Goal: Task Accomplishment & Management: Complete application form

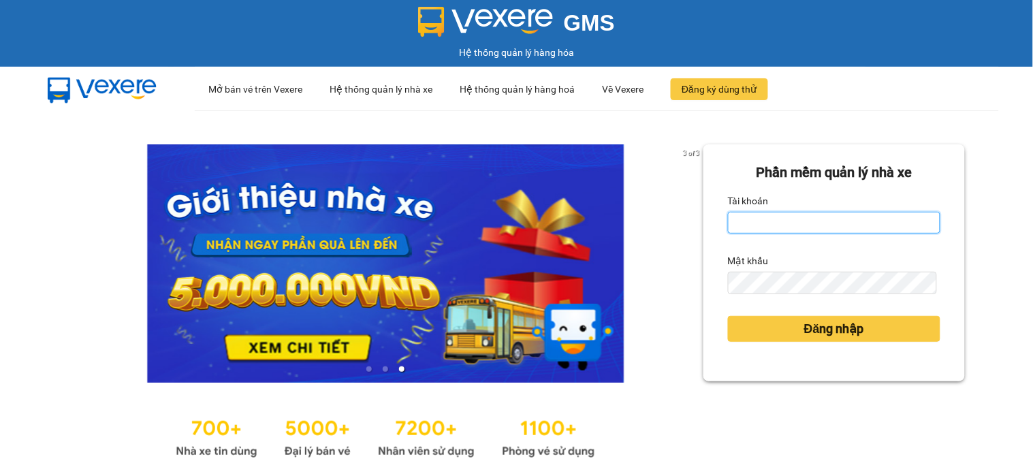
click at [773, 218] on input "Tài khoản" at bounding box center [834, 223] width 212 height 22
type input "qnhu0962547335.vinhquang"
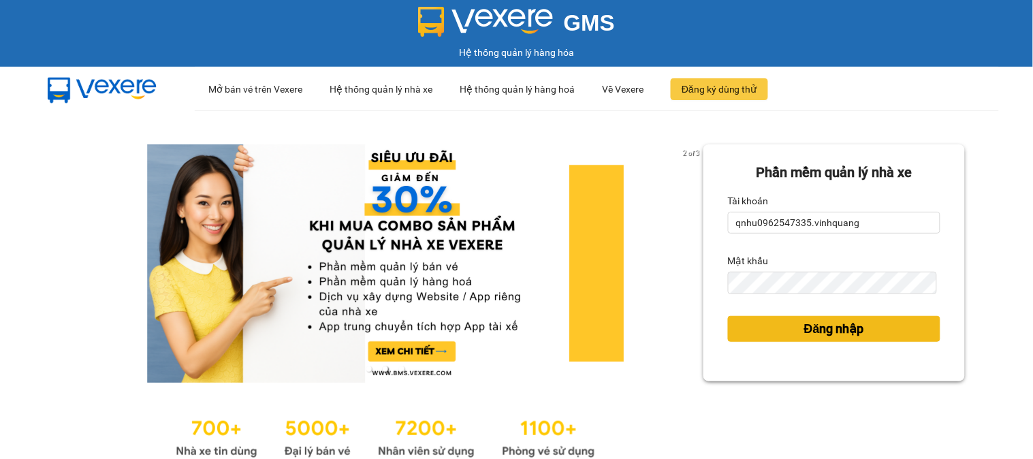
click at [811, 337] on span "Đăng nhập" at bounding box center [834, 328] width 60 height 19
click at [817, 322] on span "Đăng nhập" at bounding box center [834, 328] width 60 height 19
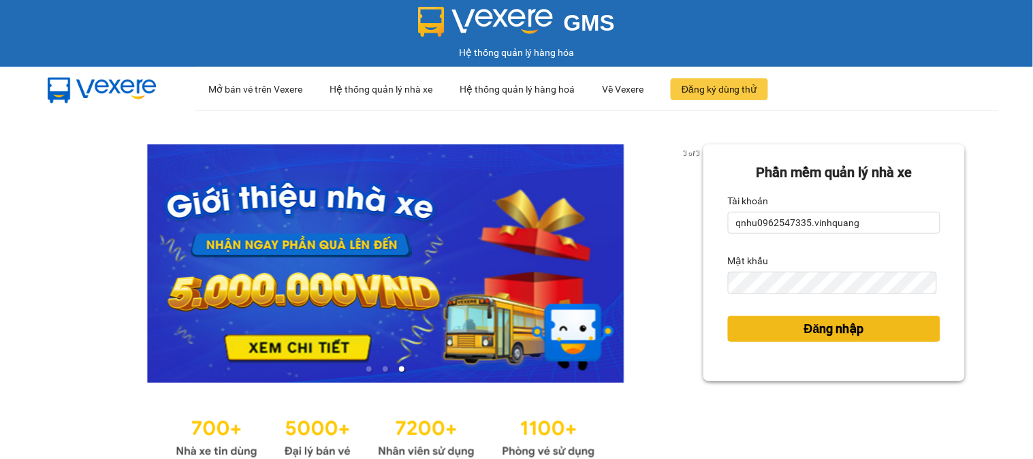
click at [818, 325] on div "[PERSON_NAME] mềm [PERSON_NAME] nhà xe [PERSON_NAME] qnhu0962547335.vinhquang M…" at bounding box center [833, 302] width 261 height 317
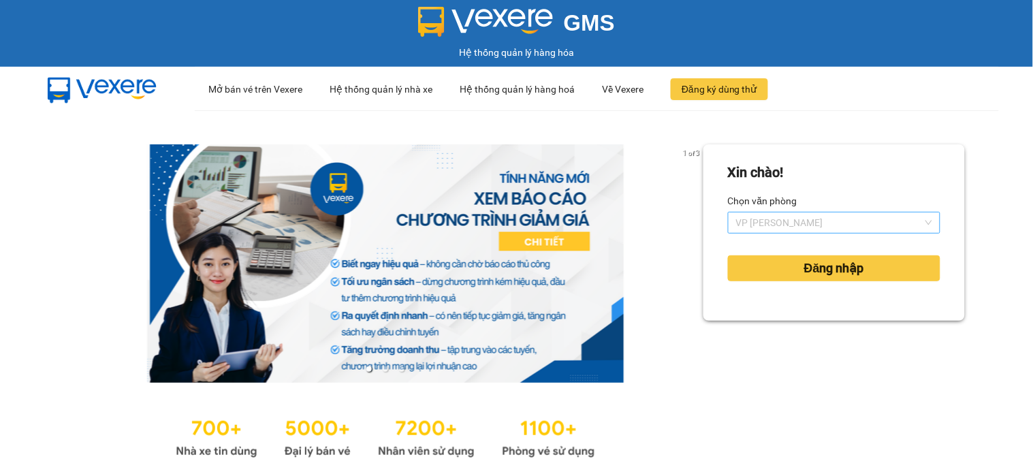
click at [815, 215] on span "VP [PERSON_NAME]" at bounding box center [834, 222] width 196 height 20
click at [967, 171] on div "1 of 3 [PERSON_NAME]! [PERSON_NAME] [PERSON_NAME] [PERSON_NAME] nhập" at bounding box center [516, 302] width 1033 height 385
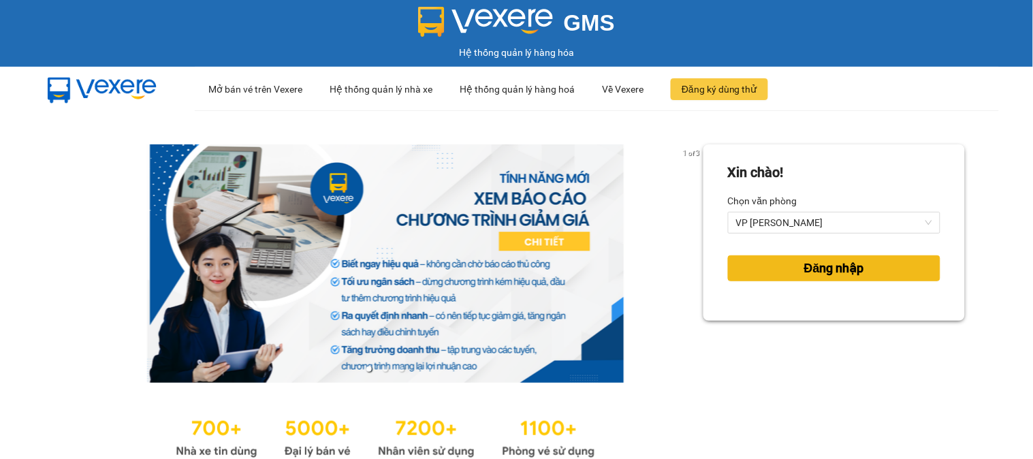
click at [880, 259] on button "Đăng nhập" at bounding box center [834, 268] width 212 height 26
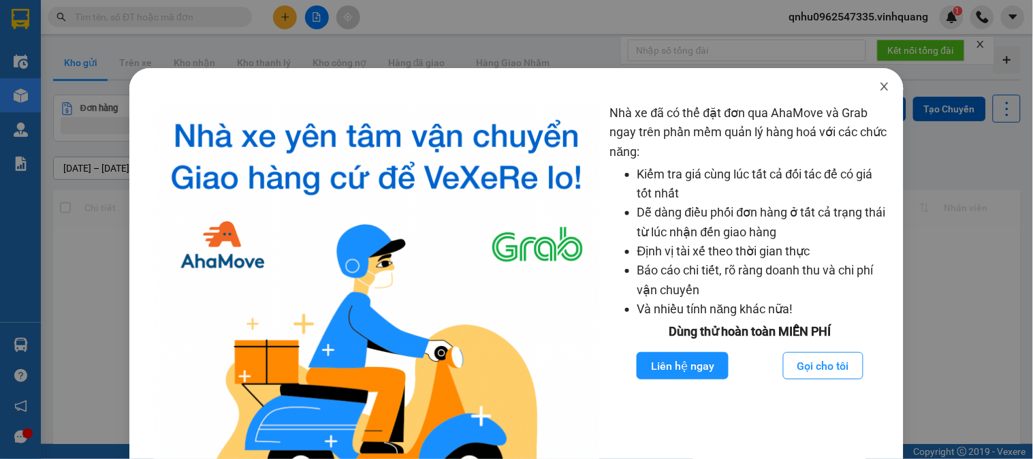
click at [879, 82] on icon "close" at bounding box center [884, 86] width 11 height 11
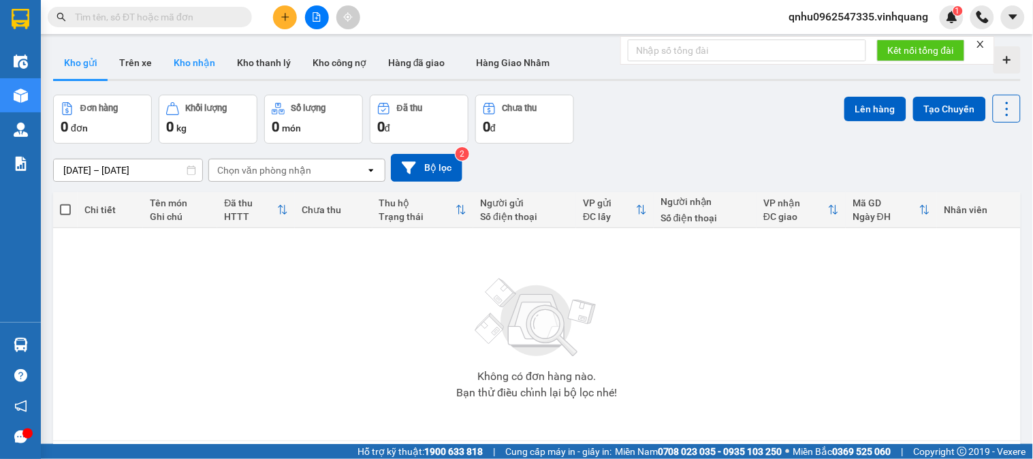
click at [163, 66] on button "Kho nhận" at bounding box center [194, 62] width 63 height 33
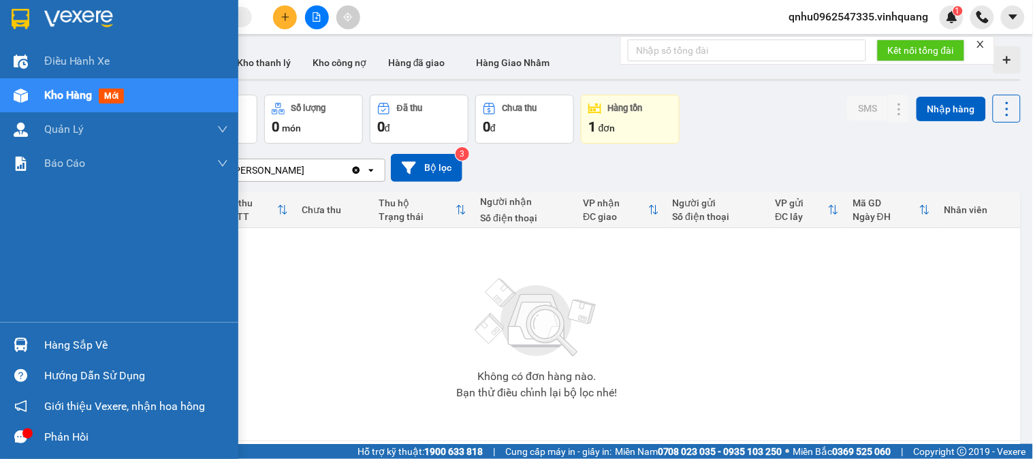
click at [15, 348] on img at bounding box center [21, 345] width 14 height 14
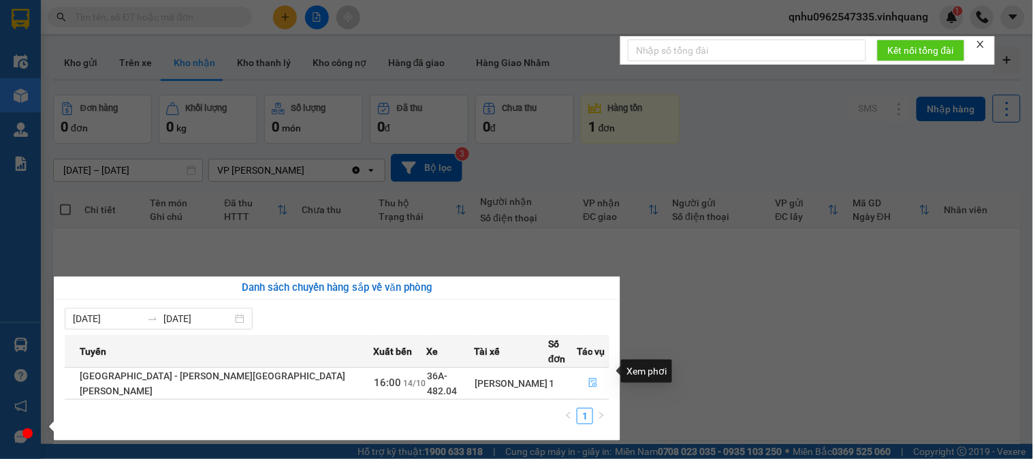
click at [588, 378] on icon "file-done" at bounding box center [593, 383] width 10 height 10
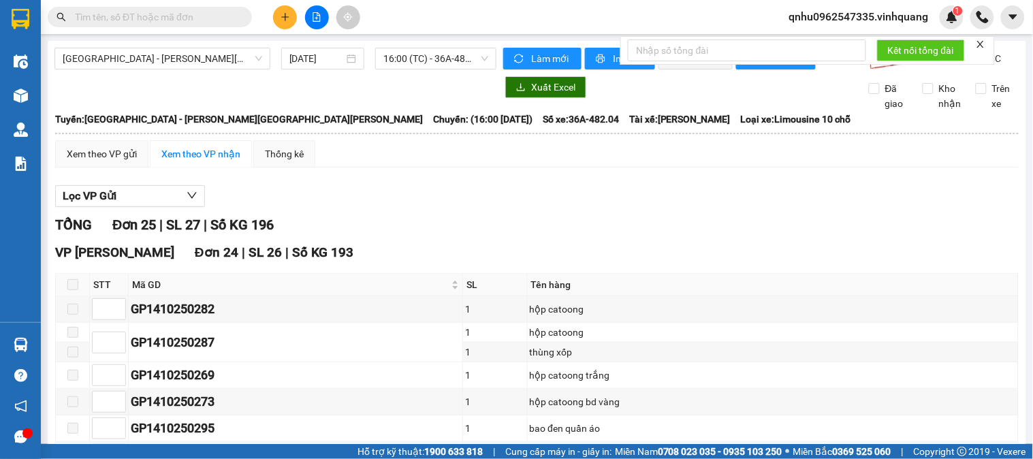
click at [69, 290] on span at bounding box center [72, 284] width 11 height 11
click at [76, 290] on span at bounding box center [72, 284] width 11 height 11
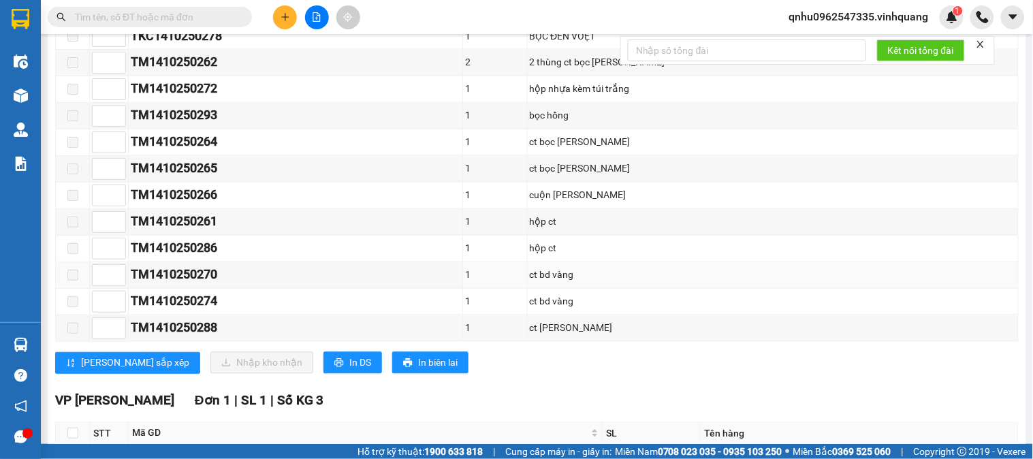
scroll to position [718, 0]
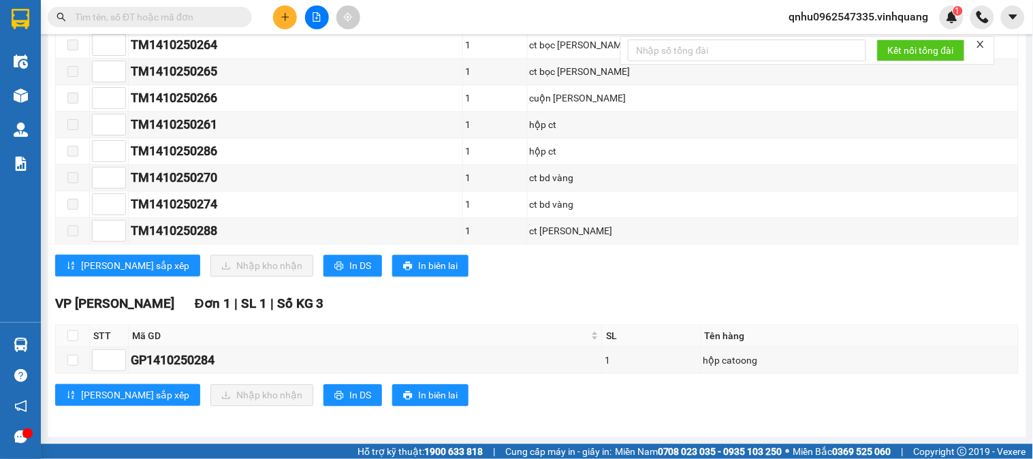
click at [144, 22] on input "text" at bounding box center [155, 17] width 161 height 15
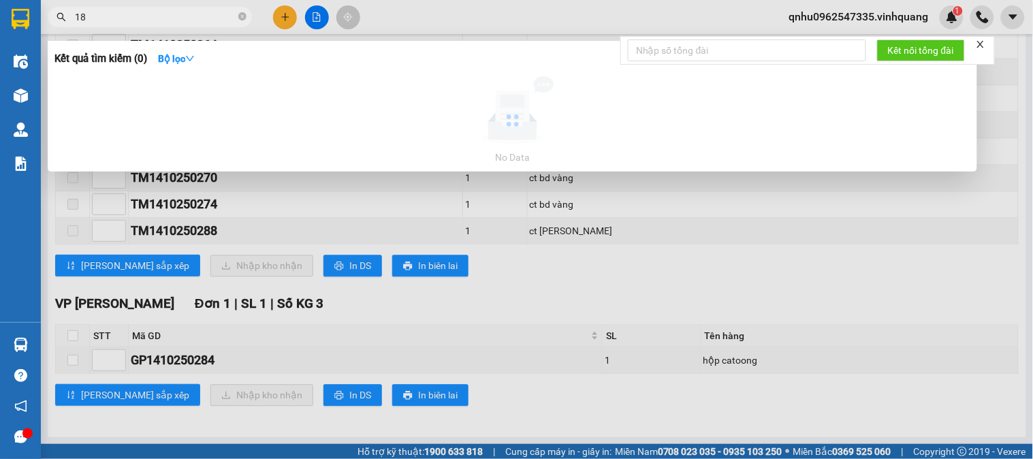
type input "1"
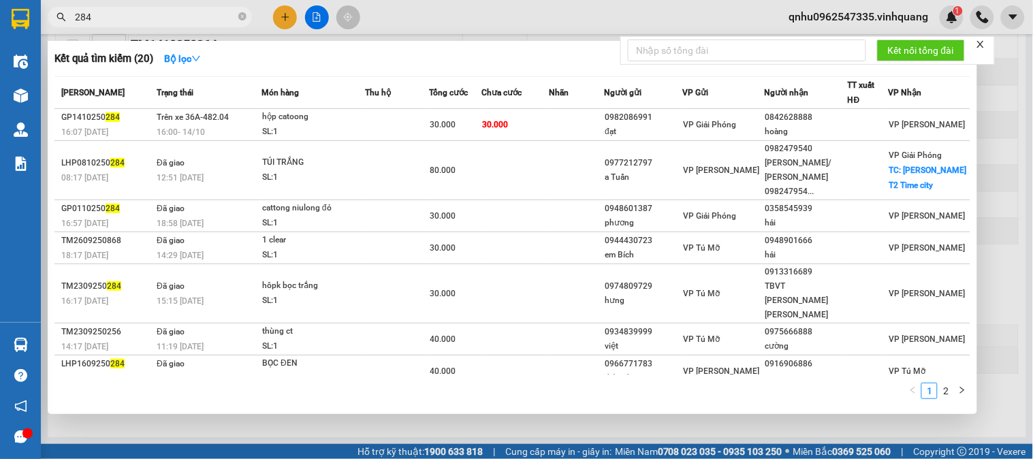
type input "284"
click at [453, 19] on div at bounding box center [516, 229] width 1033 height 459
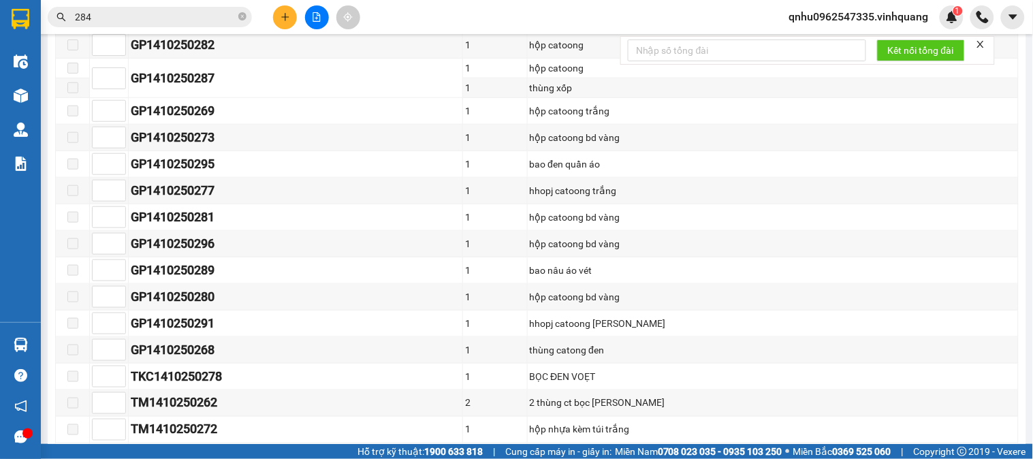
scroll to position [0, 0]
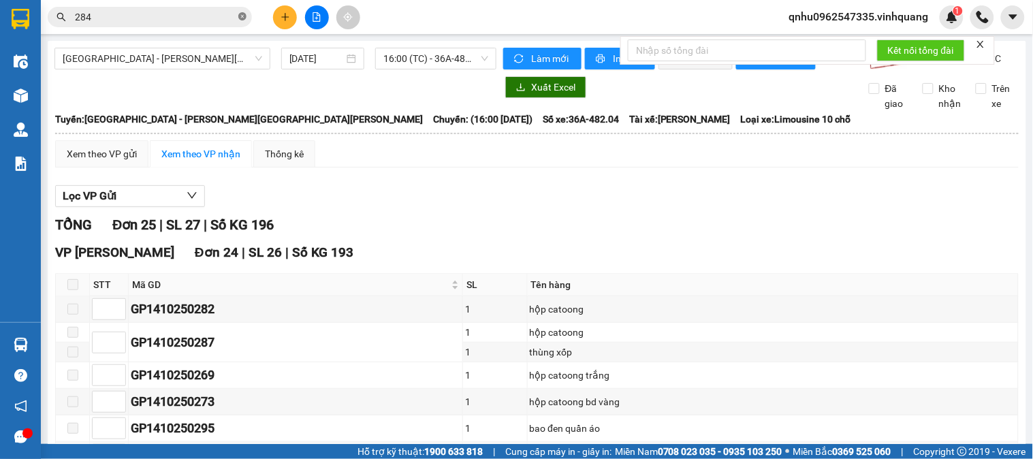
click at [243, 16] on icon "close-circle" at bounding box center [242, 16] width 8 height 8
click at [189, 12] on input "text" at bounding box center [155, 17] width 161 height 15
paste input "0348503594"
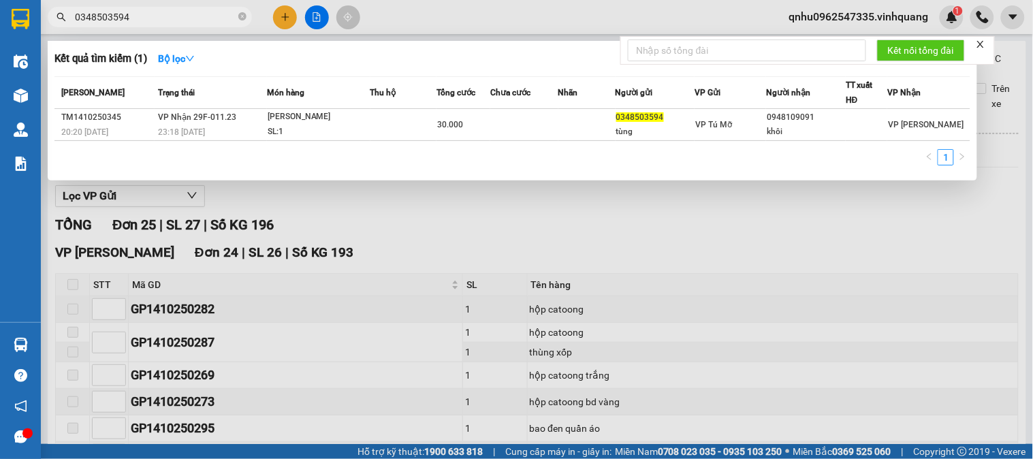
type input "0348503594"
click at [242, 18] on icon "close-circle" at bounding box center [242, 16] width 8 height 8
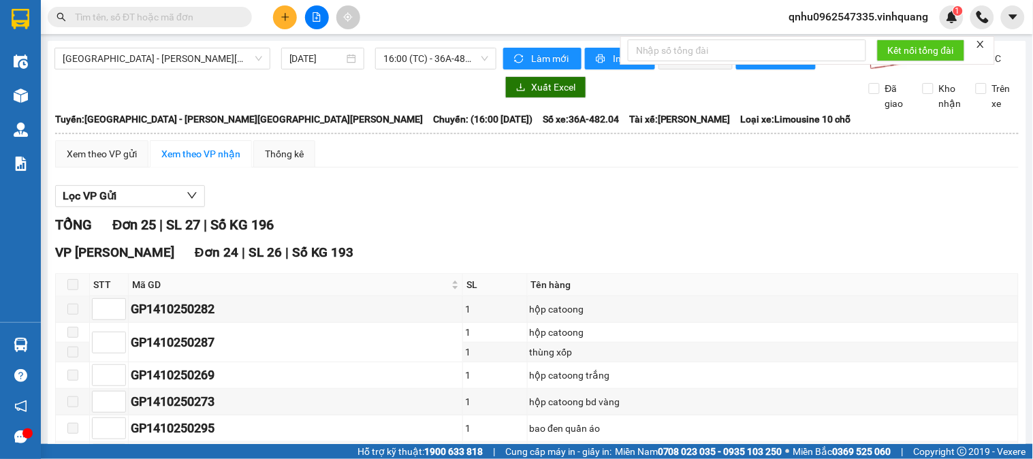
click at [227, 17] on input "text" at bounding box center [155, 17] width 161 height 15
paste input "0348503594"
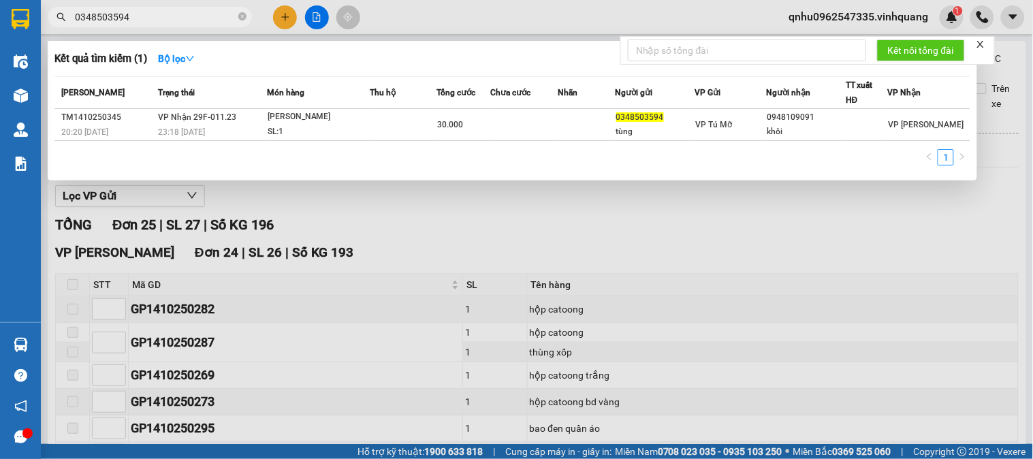
type input "0348503594"
click at [237, 19] on span "0348503594" at bounding box center [150, 17] width 204 height 20
click at [241, 18] on icon "close-circle" at bounding box center [242, 16] width 8 height 8
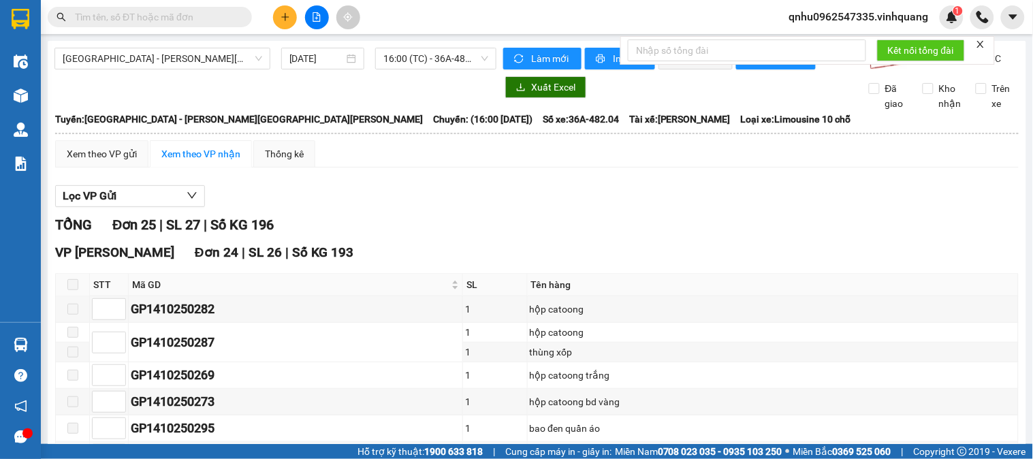
click at [174, 15] on input "text" at bounding box center [155, 17] width 161 height 15
paste input "0968476581"
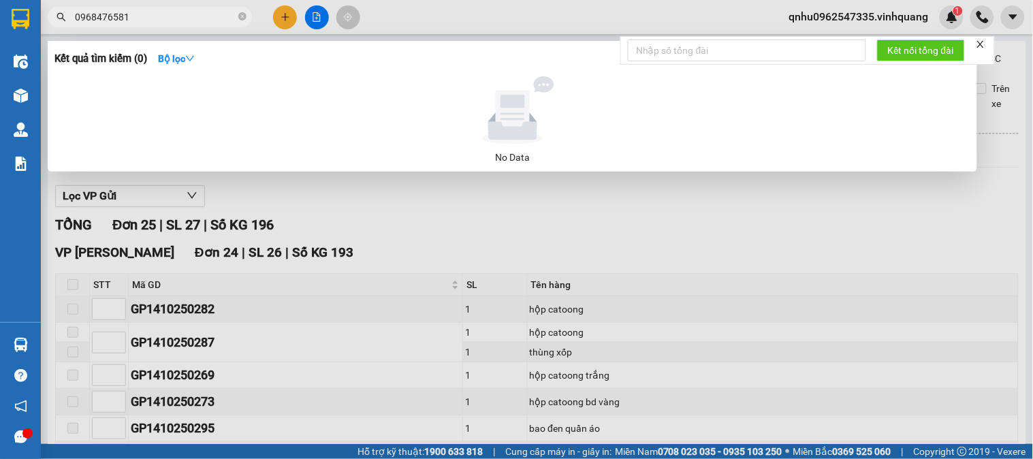
type input "0968476581"
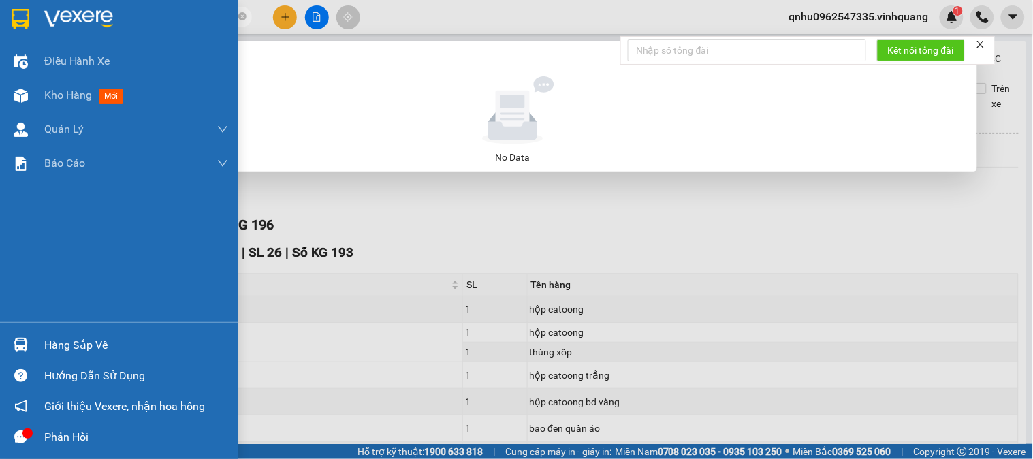
click at [23, 343] on img at bounding box center [21, 345] width 14 height 14
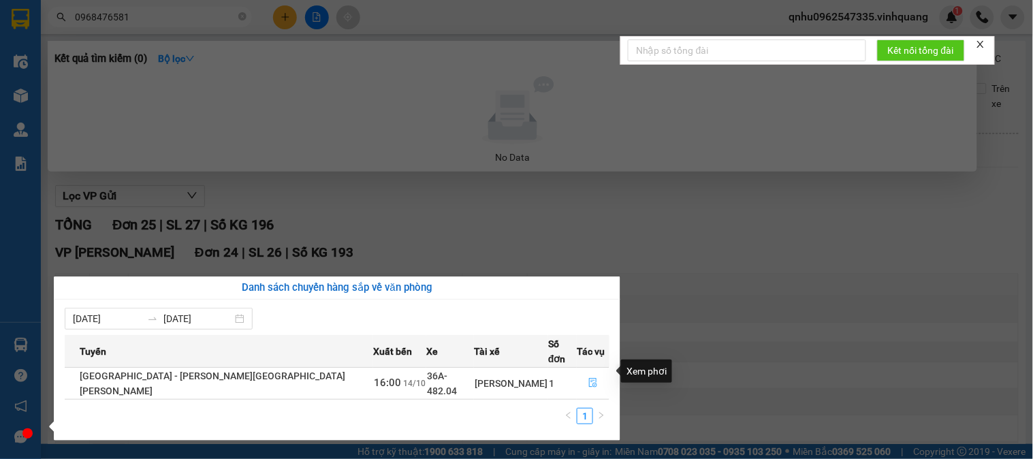
click at [588, 378] on icon "file-done" at bounding box center [593, 383] width 10 height 10
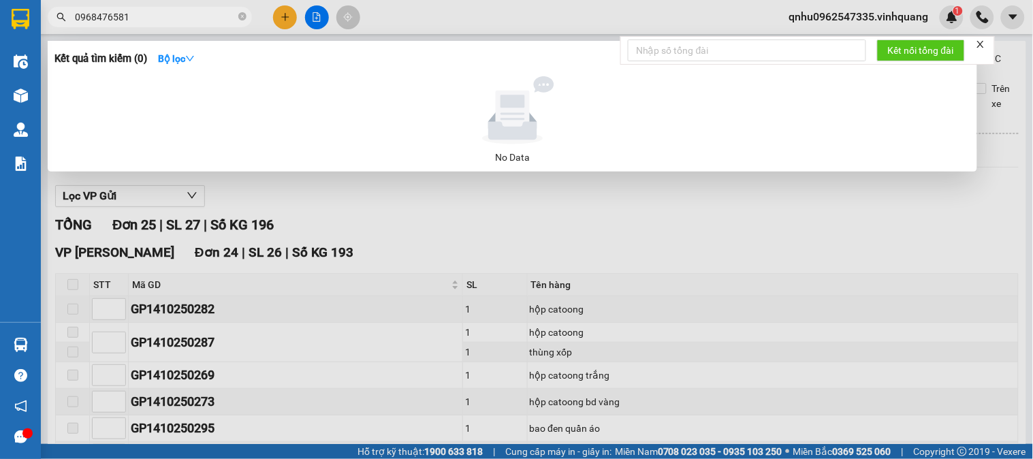
click at [355, 199] on div at bounding box center [516, 229] width 1033 height 459
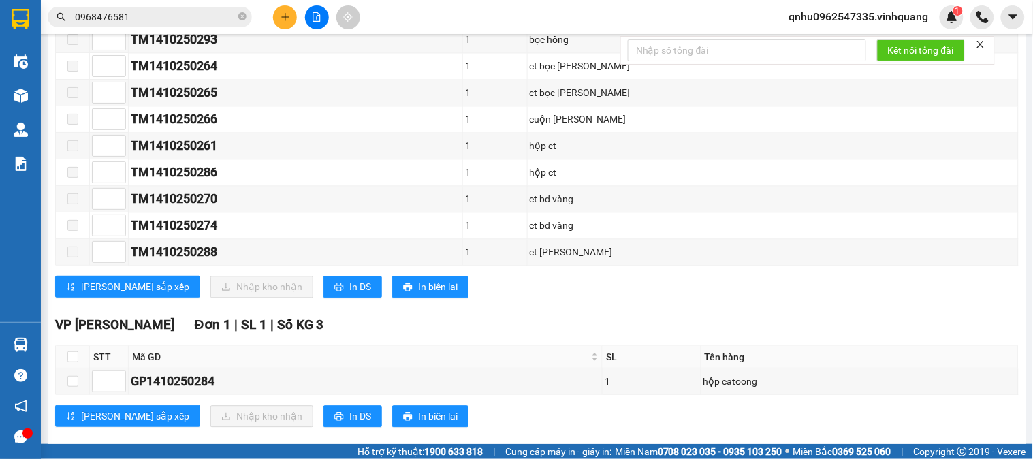
scroll to position [718, 0]
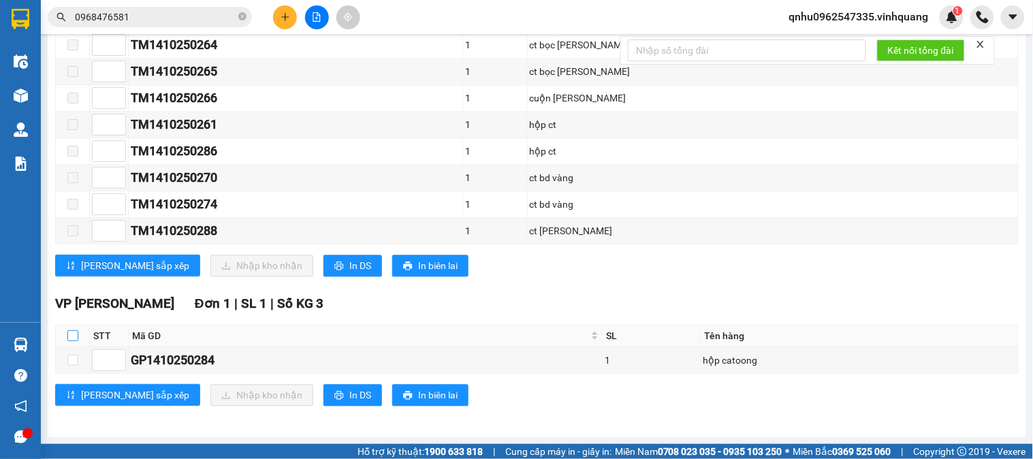
click at [69, 332] on input "checkbox" at bounding box center [72, 335] width 11 height 11
checkbox input "true"
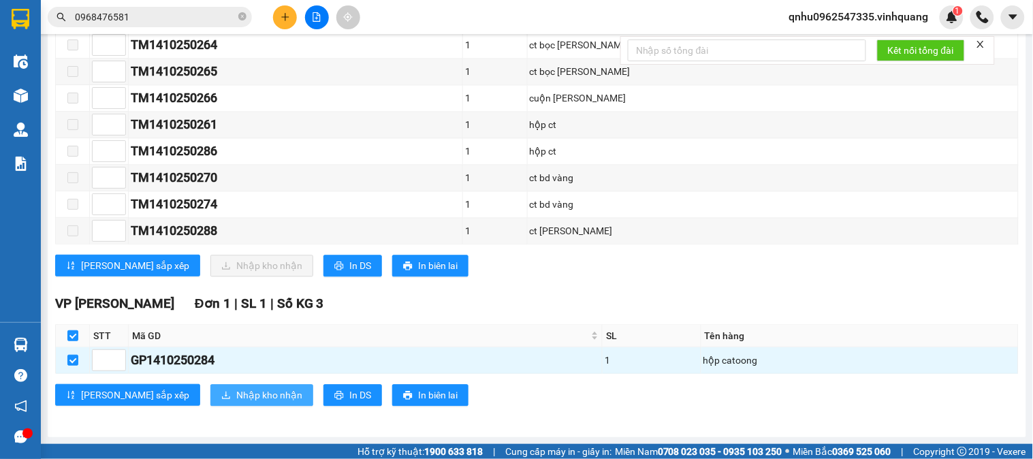
click at [236, 392] on span "Nhập kho nhận" at bounding box center [269, 394] width 66 height 15
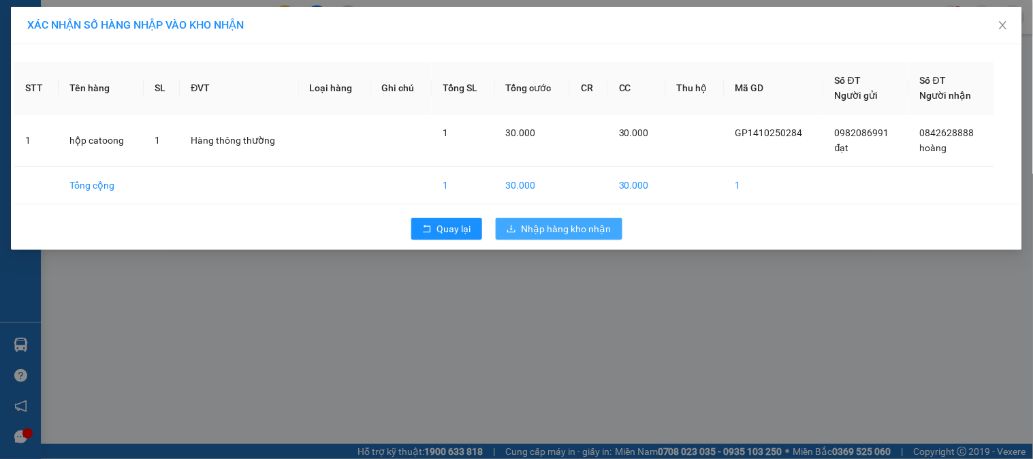
click at [587, 231] on span "Nhập hàng kho nhận" at bounding box center [566, 228] width 90 height 15
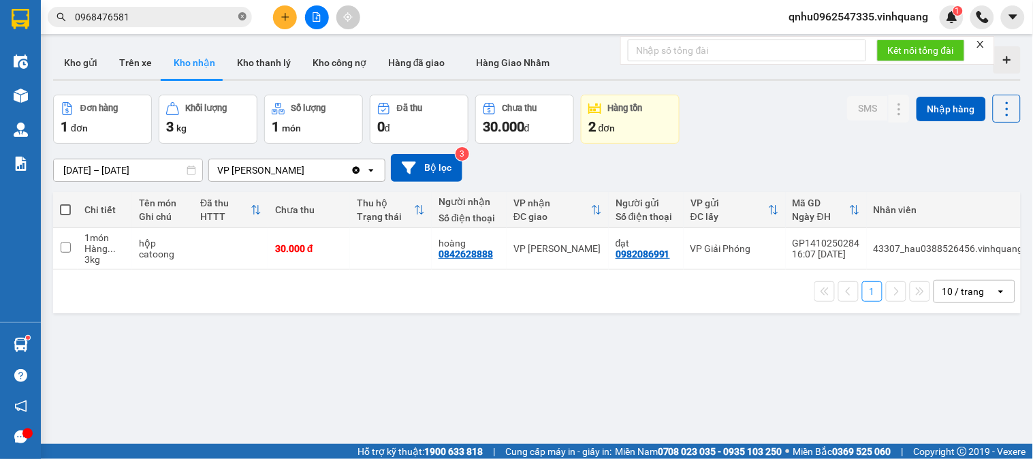
click at [241, 16] on icon "close-circle" at bounding box center [242, 16] width 8 height 8
click at [193, 12] on input "text" at bounding box center [155, 17] width 161 height 15
paste input "0889221126"
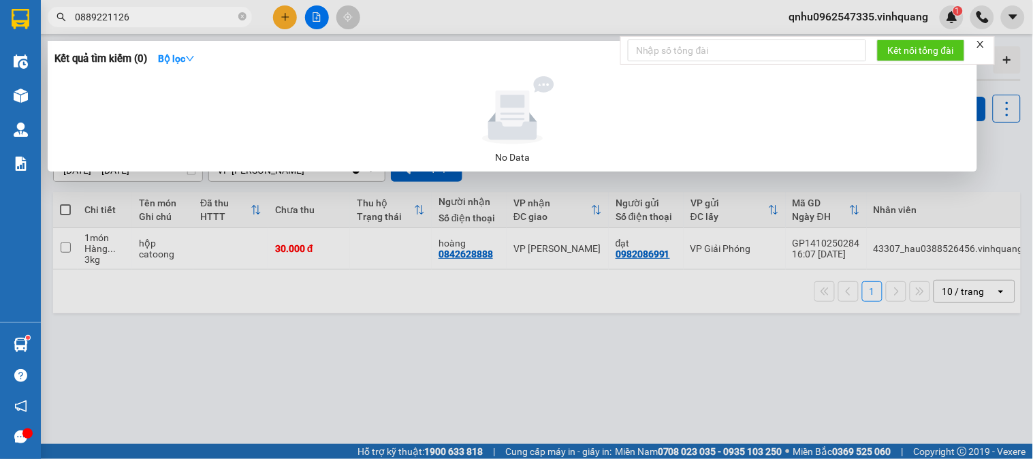
type input "0889221126"
click at [477, 31] on div at bounding box center [516, 229] width 1033 height 459
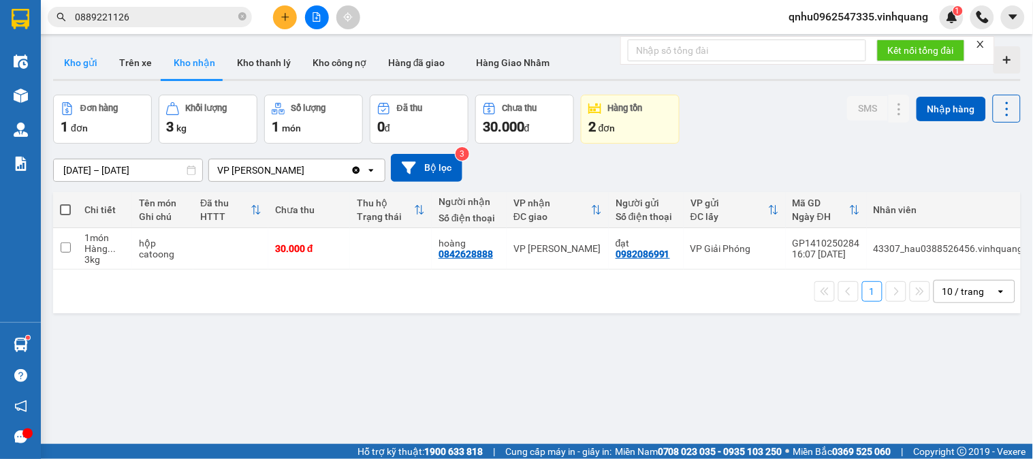
click at [96, 52] on button "Kho gửi" at bounding box center [80, 62] width 55 height 33
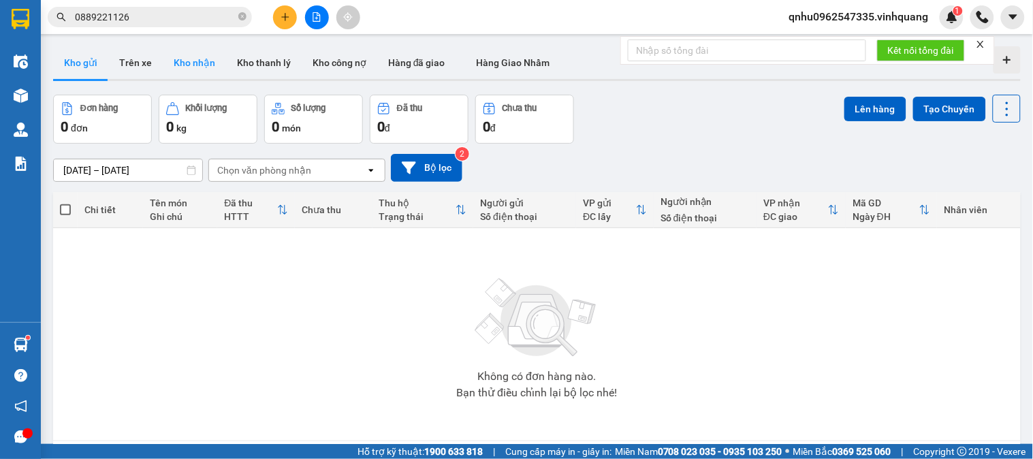
click at [192, 66] on button "Kho nhận" at bounding box center [194, 62] width 63 height 33
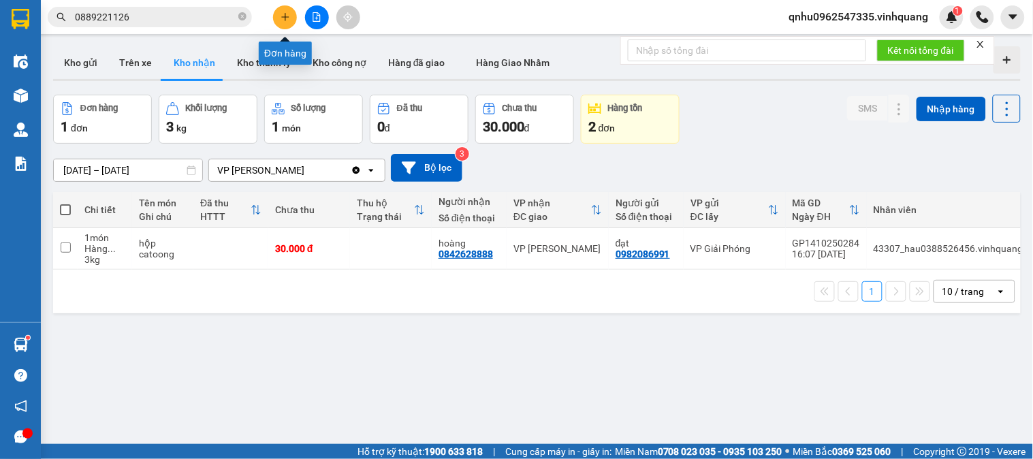
click at [283, 17] on icon "plus" at bounding box center [285, 17] width 10 height 10
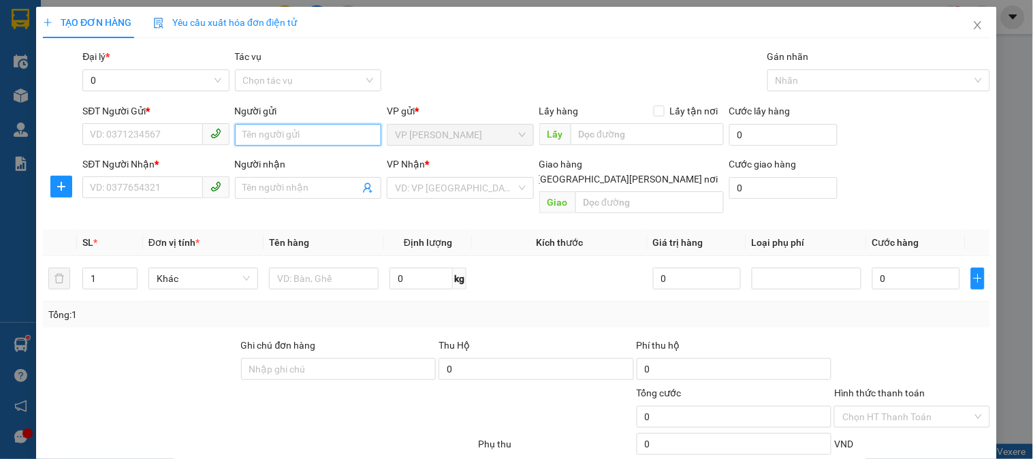
click at [291, 134] on input "Người gửi" at bounding box center [308, 135] width 146 height 22
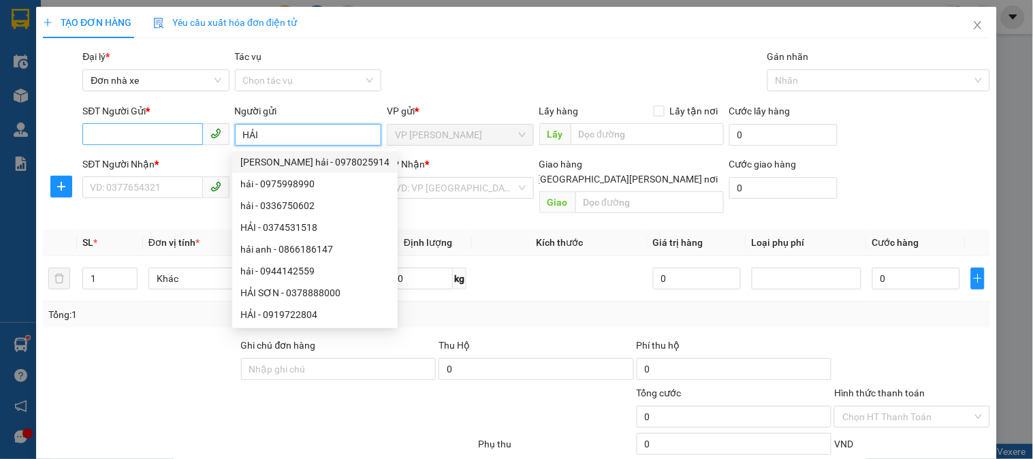
type input "HẢI"
click at [140, 136] on input "SĐT Người Gửi *" at bounding box center [142, 134] width 120 height 22
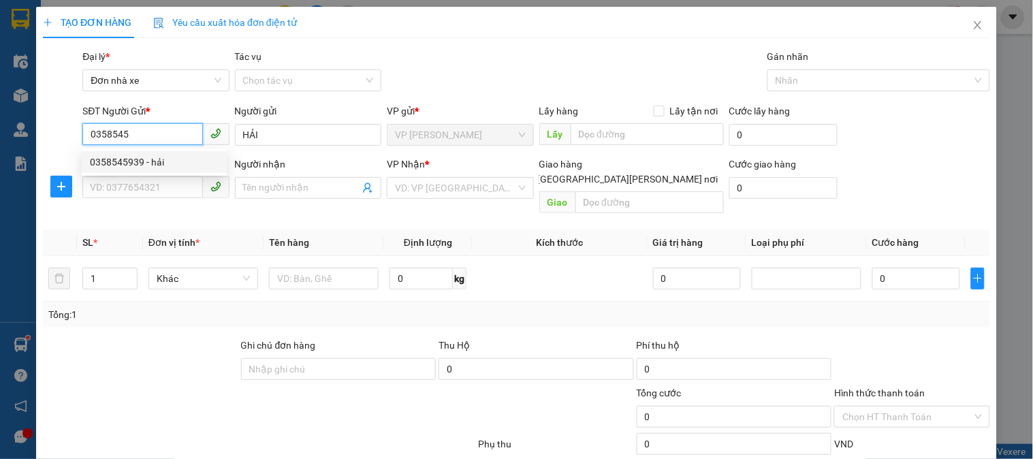
click at [167, 162] on div "0358545939 - hải" at bounding box center [154, 162] width 129 height 15
type input "0358545939"
type input "hải"
type input "0948601387"
type input "dung"
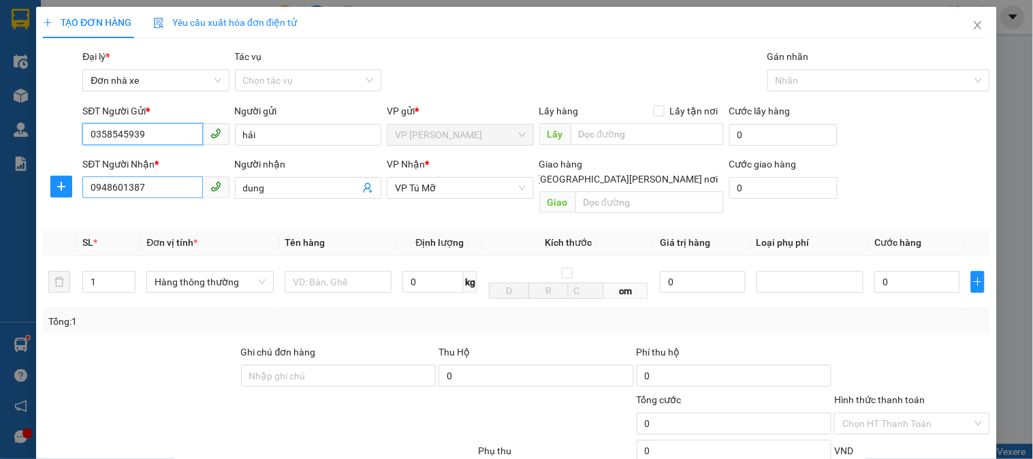
type input "0358545939"
click at [154, 182] on input "0948601387" at bounding box center [142, 187] width 120 height 22
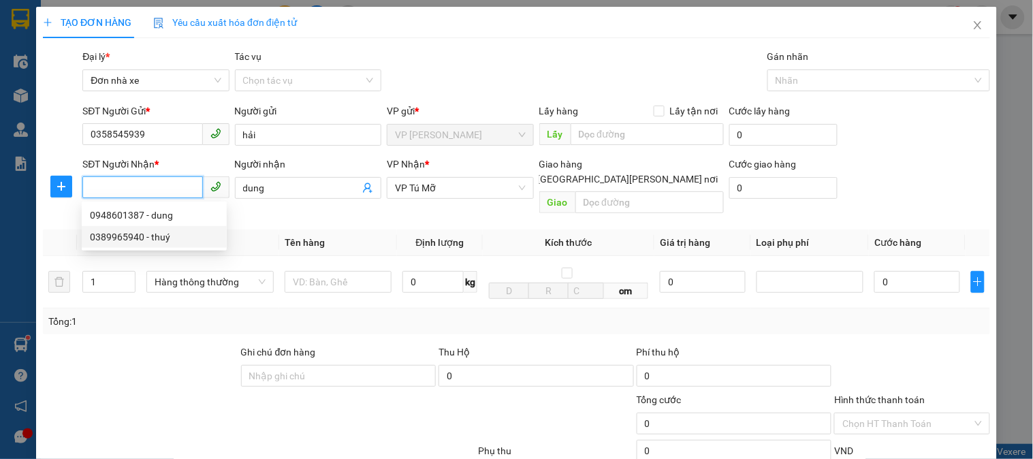
click at [157, 241] on div "0389965940 - thuý" at bounding box center [154, 236] width 129 height 15
type input "0389965940"
type input "thuý"
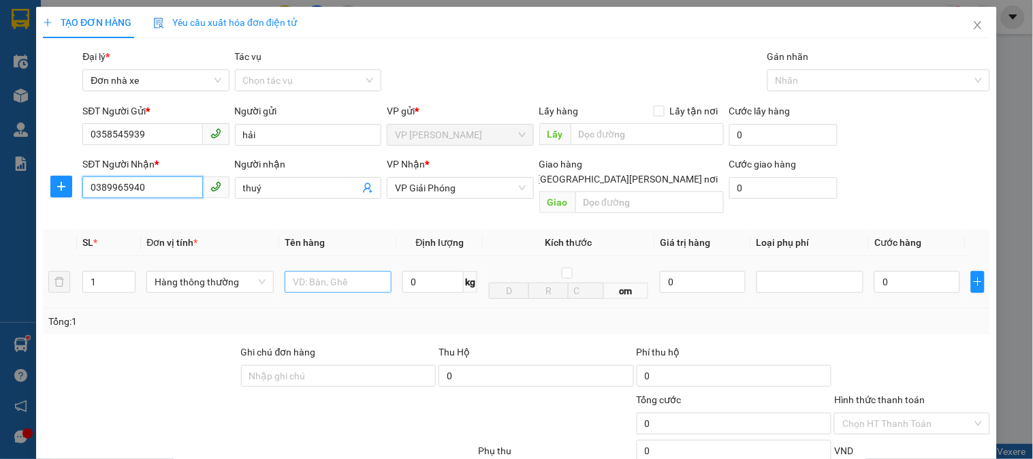
type input "0389965940"
click at [331, 271] on input "text" at bounding box center [338, 282] width 107 height 22
type input "TÚI XANH"
click at [429, 271] on input "0" at bounding box center [432, 282] width 61 height 22
type input "1"
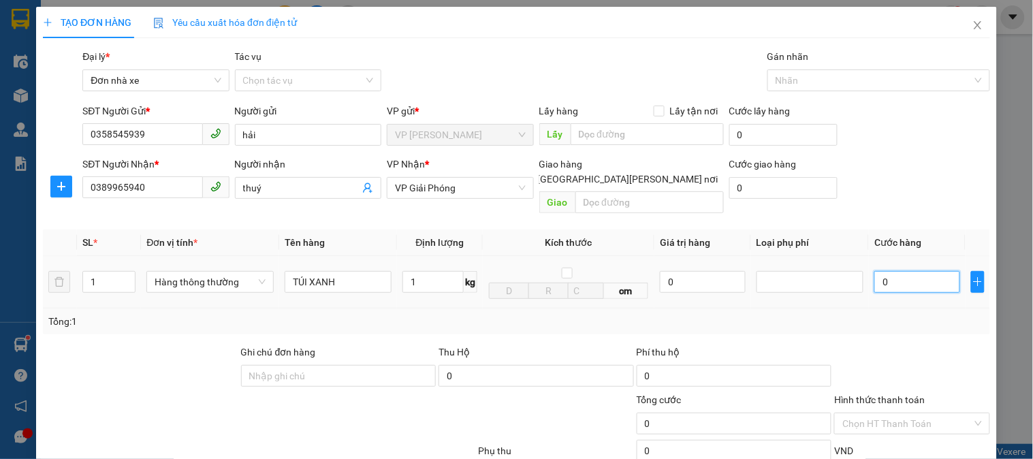
click at [899, 271] on input "0" at bounding box center [917, 282] width 86 height 22
type input "30.000"
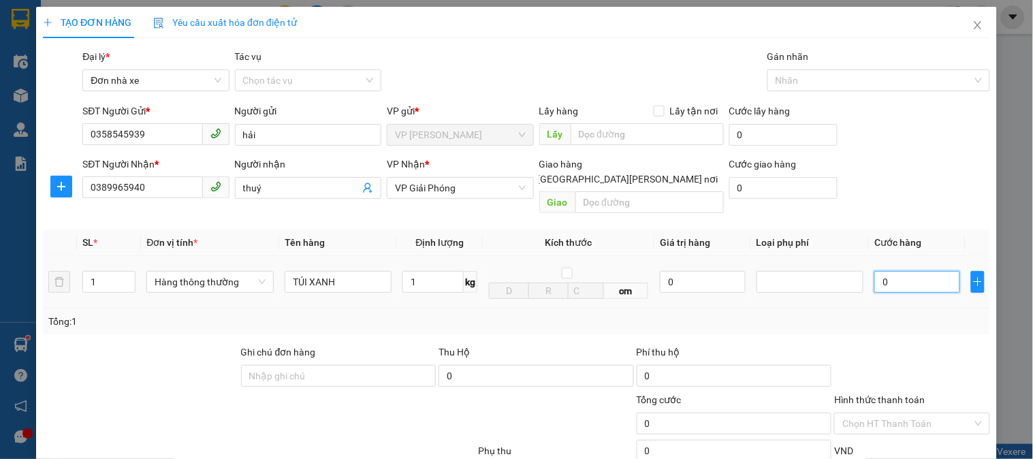
type input "30.000"
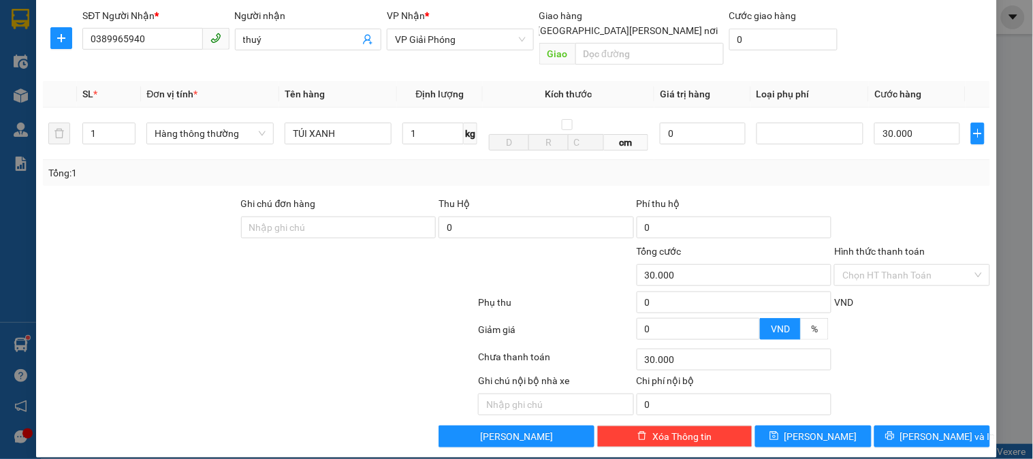
click at [882, 196] on div at bounding box center [912, 220] width 158 height 48
click at [920, 429] on span "[PERSON_NAME] và In" at bounding box center [947, 436] width 95 height 15
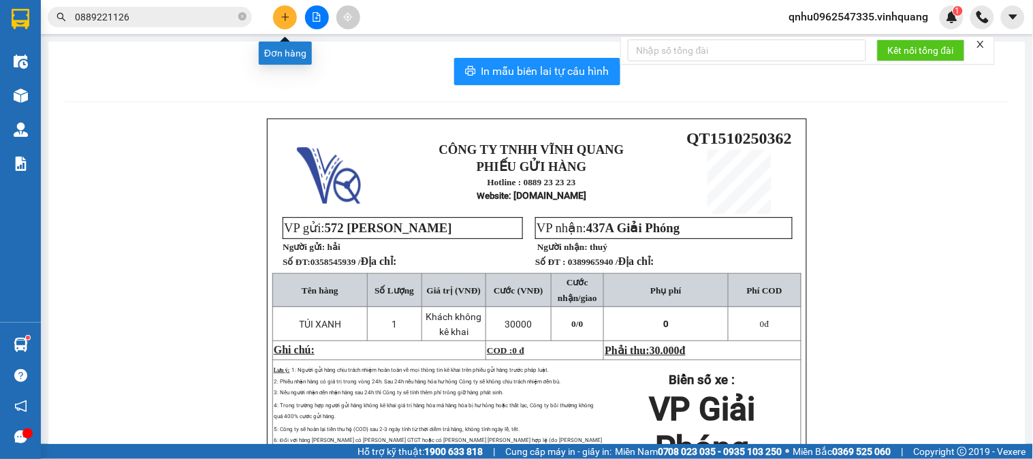
click at [289, 14] on icon "plus" at bounding box center [285, 17] width 10 height 10
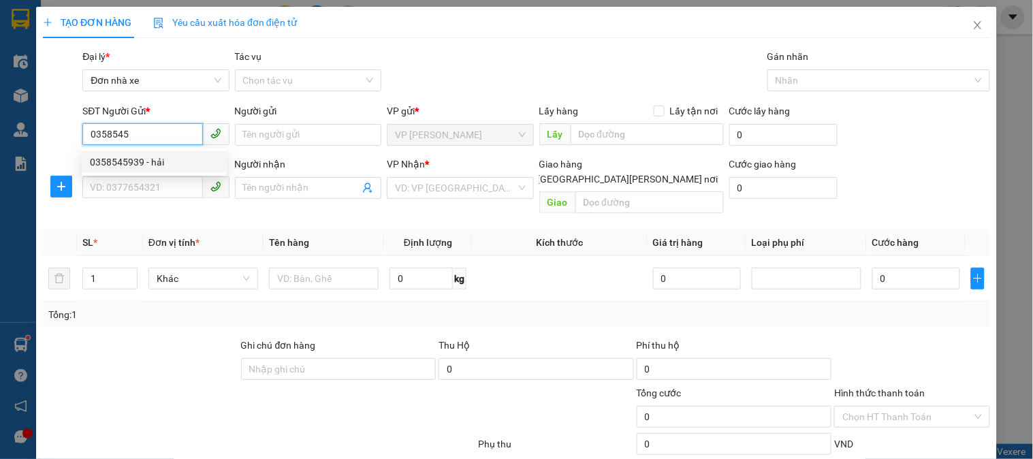
click at [150, 157] on div "0358545939 - hải" at bounding box center [154, 162] width 129 height 15
type input "0358545939"
type input "hải"
type input "0389965940"
type input "thuý"
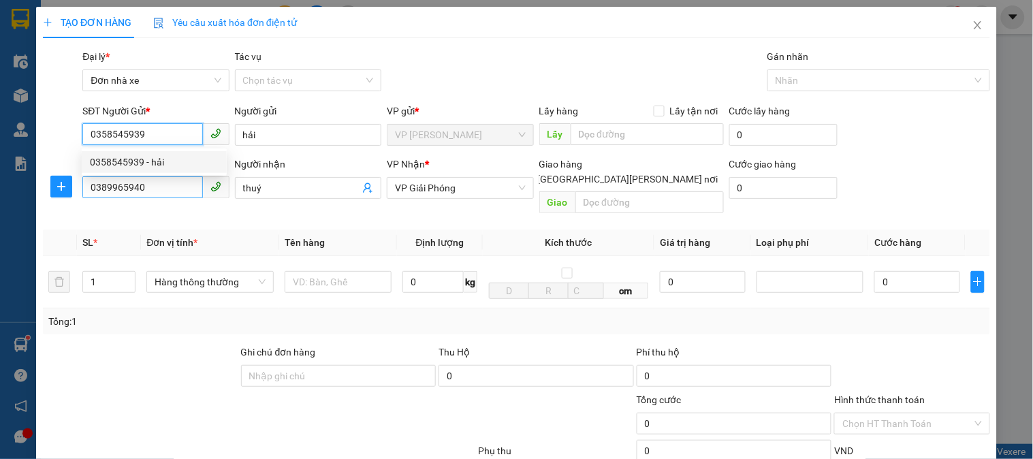
type input "0358545939"
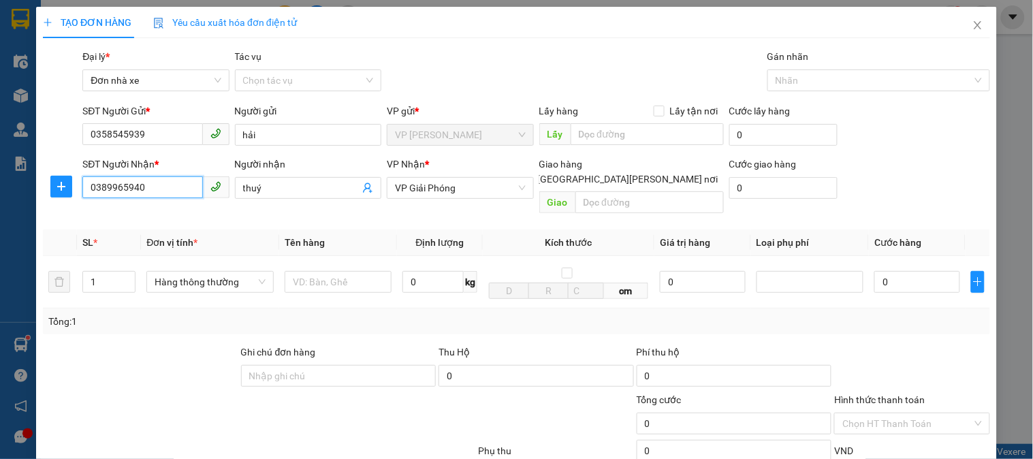
click at [135, 189] on input "0389965940" at bounding box center [142, 187] width 120 height 22
type input "0967684993"
click at [249, 184] on input "thuý" at bounding box center [301, 187] width 116 height 15
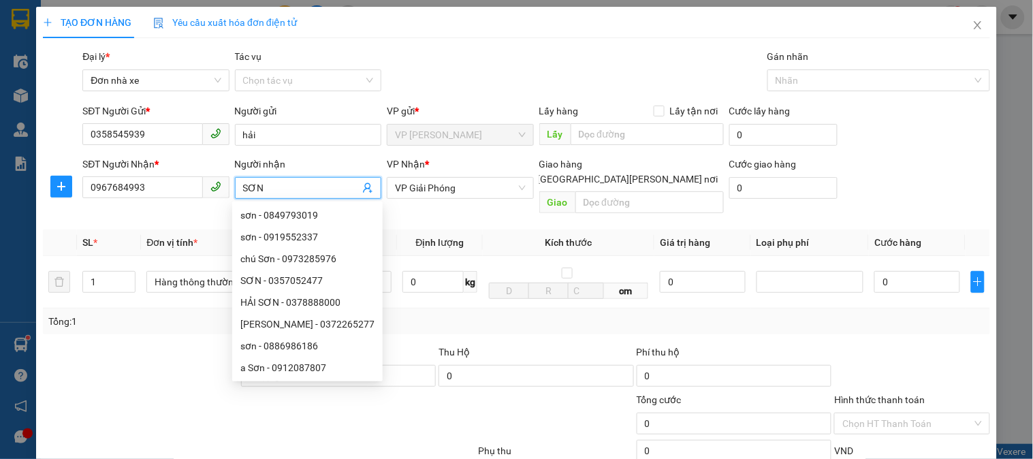
type input "SƠN"
click at [512, 49] on div "Gói vận chuyển * Tiêu chuẩn Đại lý * Đơn nhà xe Tác vụ Chọn tác vụ Gán nhãn N…" at bounding box center [536, 73] width 913 height 48
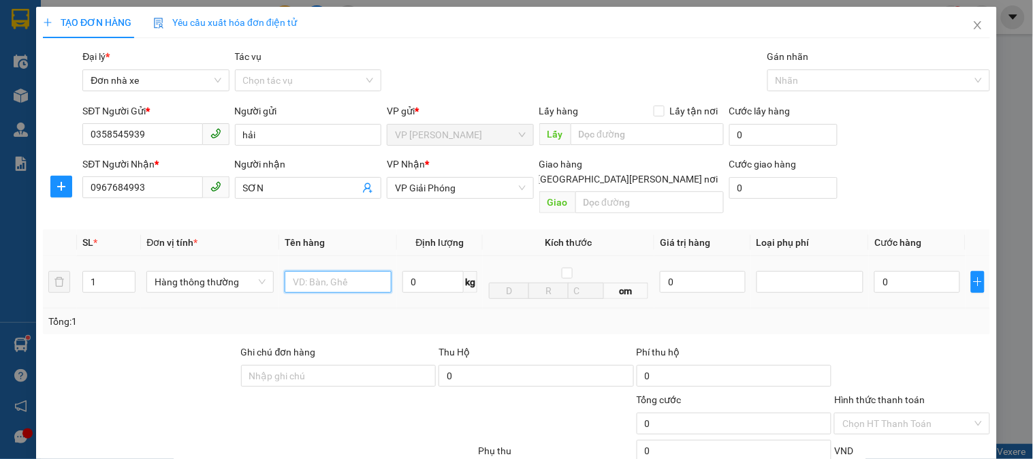
click at [352, 271] on input "text" at bounding box center [338, 282] width 107 height 22
type input "BỌC VÀNG"
click at [445, 281] on td "0 kg" at bounding box center [440, 282] width 86 height 52
click at [422, 271] on input "0" at bounding box center [432, 282] width 61 height 22
type input "1"
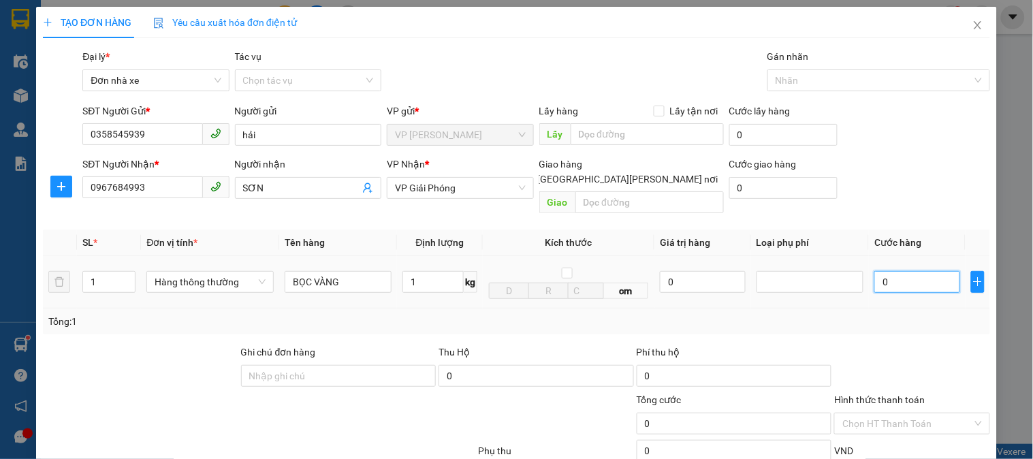
click at [926, 271] on input "0" at bounding box center [917, 282] width 86 height 22
type input "30.000"
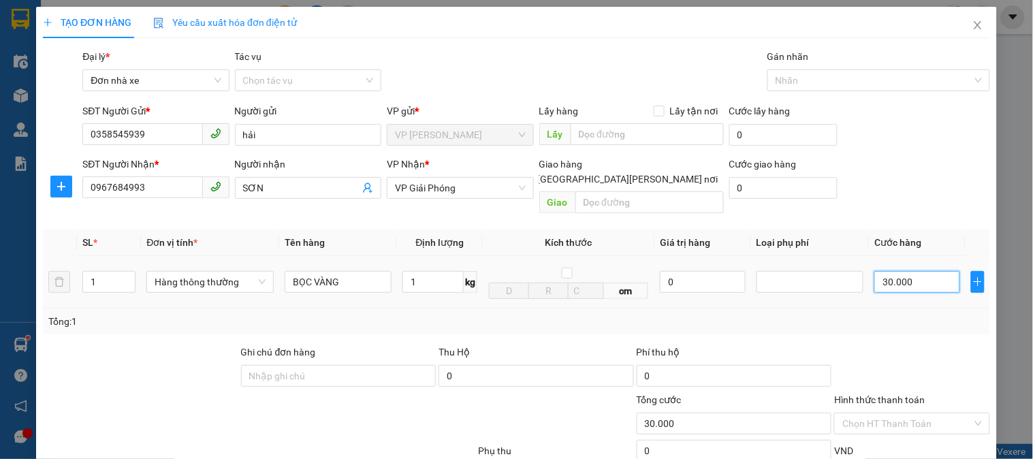
scroll to position [148, 0]
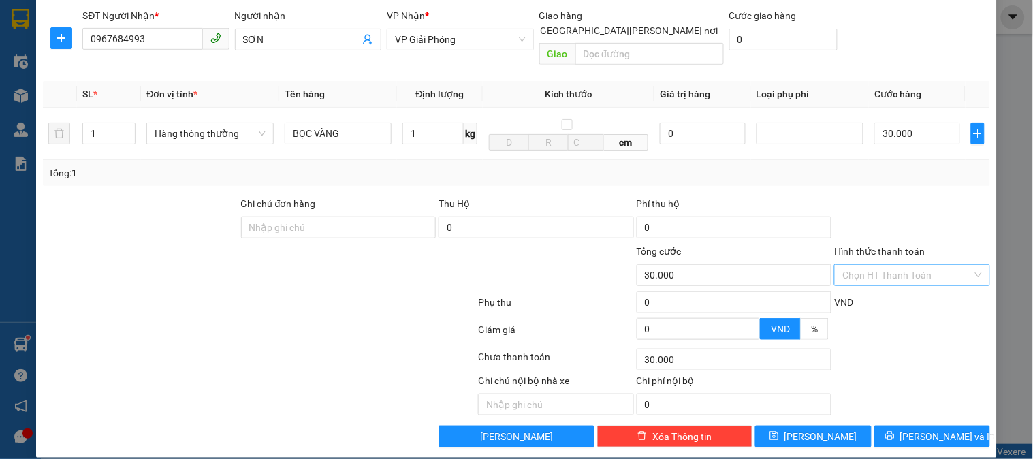
click at [860, 265] on input "Hình thức thanh toán" at bounding box center [906, 275] width 129 height 20
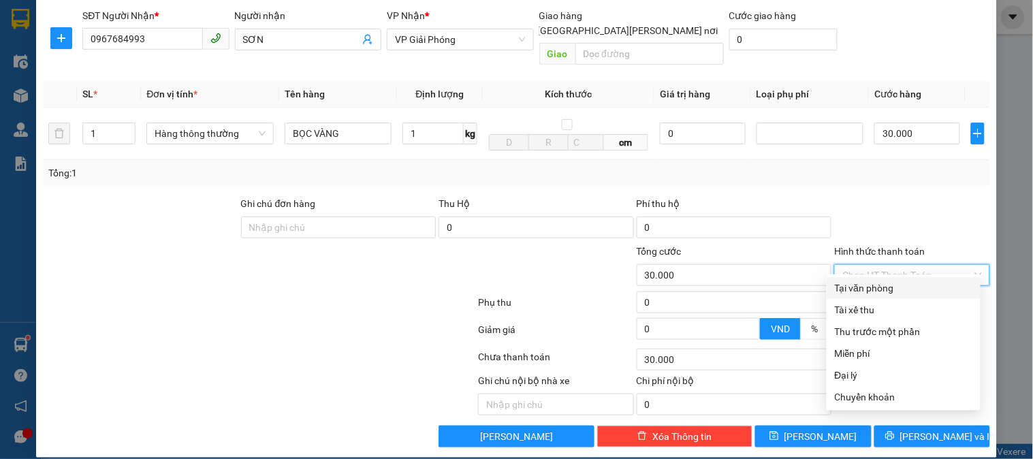
click at [882, 291] on div "Tại văn phòng" at bounding box center [904, 287] width 138 height 15
type input "0"
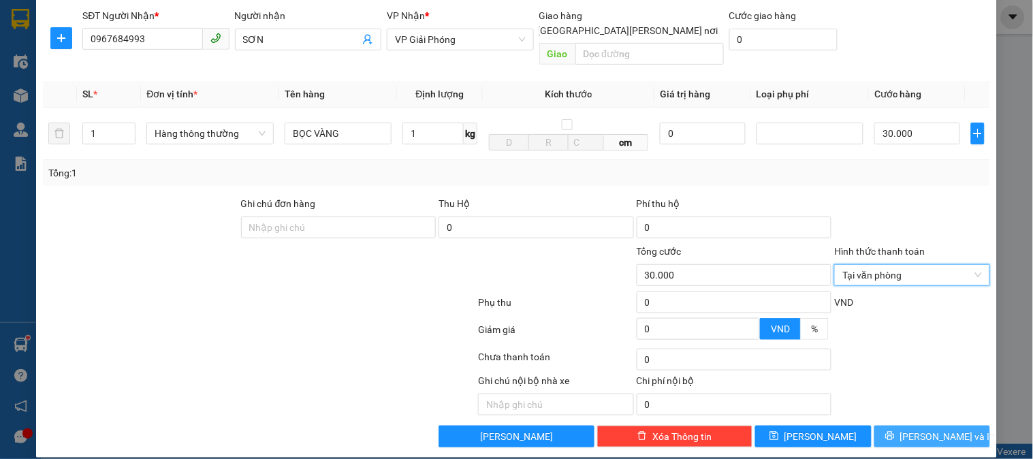
click at [918, 429] on span "[PERSON_NAME] và In" at bounding box center [947, 436] width 95 height 15
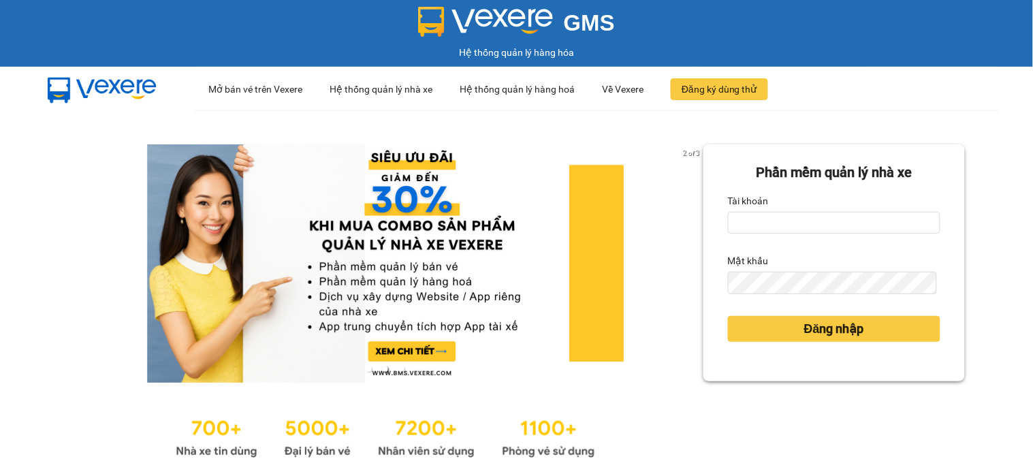
click at [716, 181] on div "Phần mềm quản lý nhà xe Tài khoản Mật khẩu Đăng nhập" at bounding box center [833, 262] width 261 height 237
